Goal: Find specific page/section

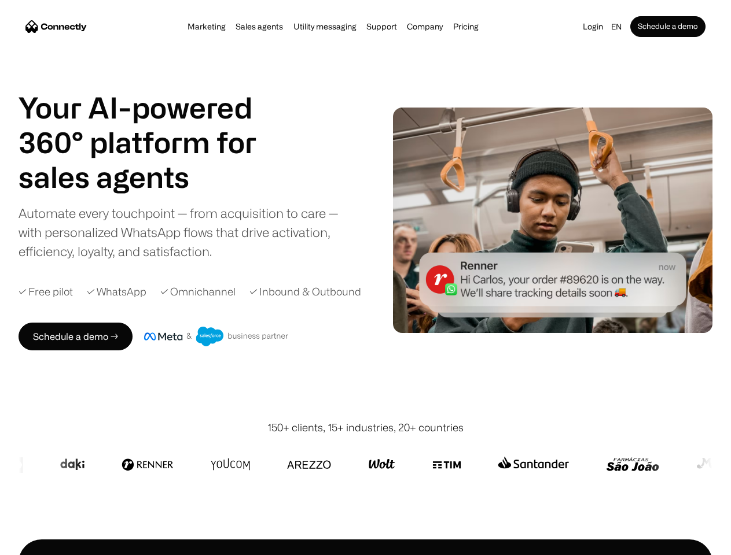
click at [430, 28] on div "Company" at bounding box center [425, 27] width 36 height 16
click at [611, 28] on div "en" at bounding box center [616, 27] width 10 height 16
click at [179, 179] on h1 "sales agents" at bounding box center [152, 177] width 266 height 35
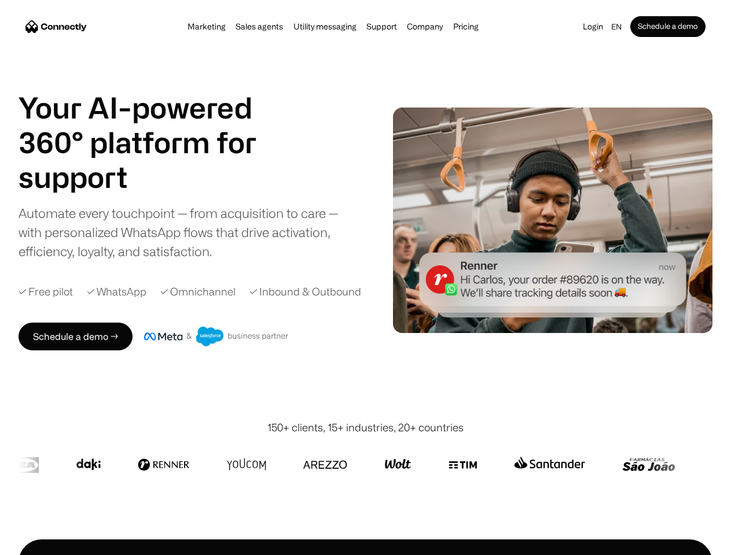
click at [430, 28] on div "Company" at bounding box center [425, 27] width 36 height 16
